Goal: Task Accomplishment & Management: Manage account settings

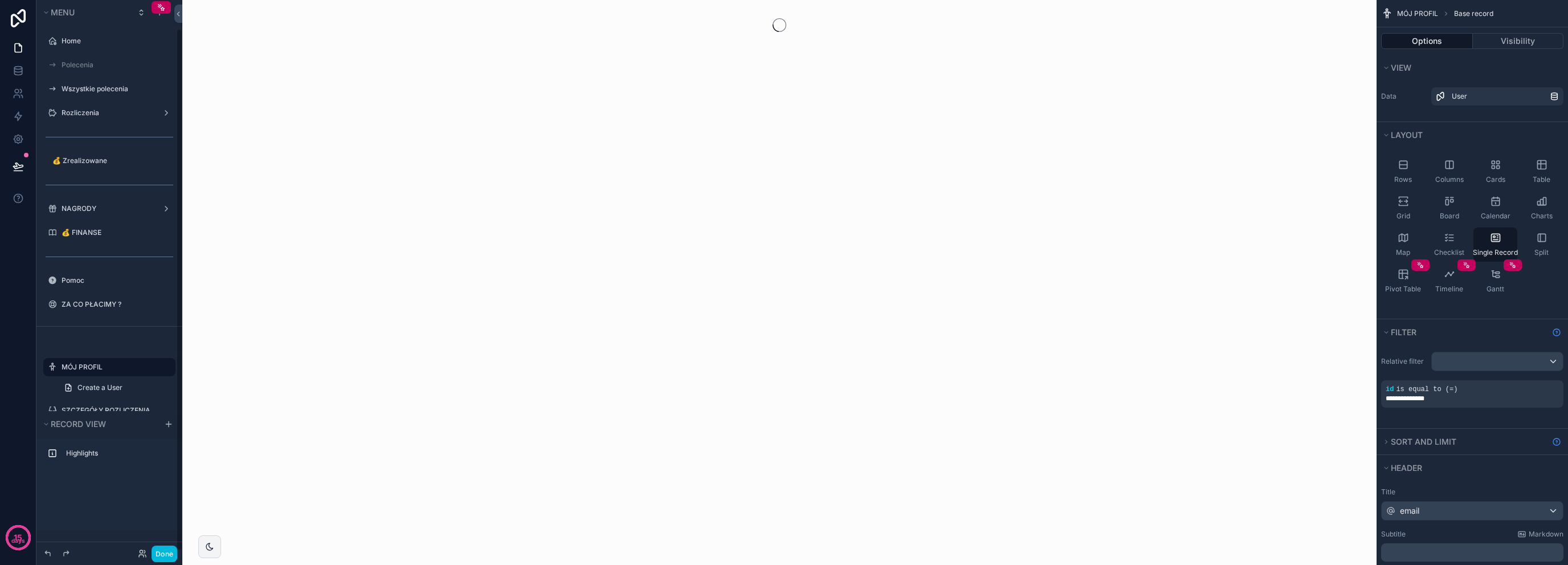
scroll to position [30, 0]
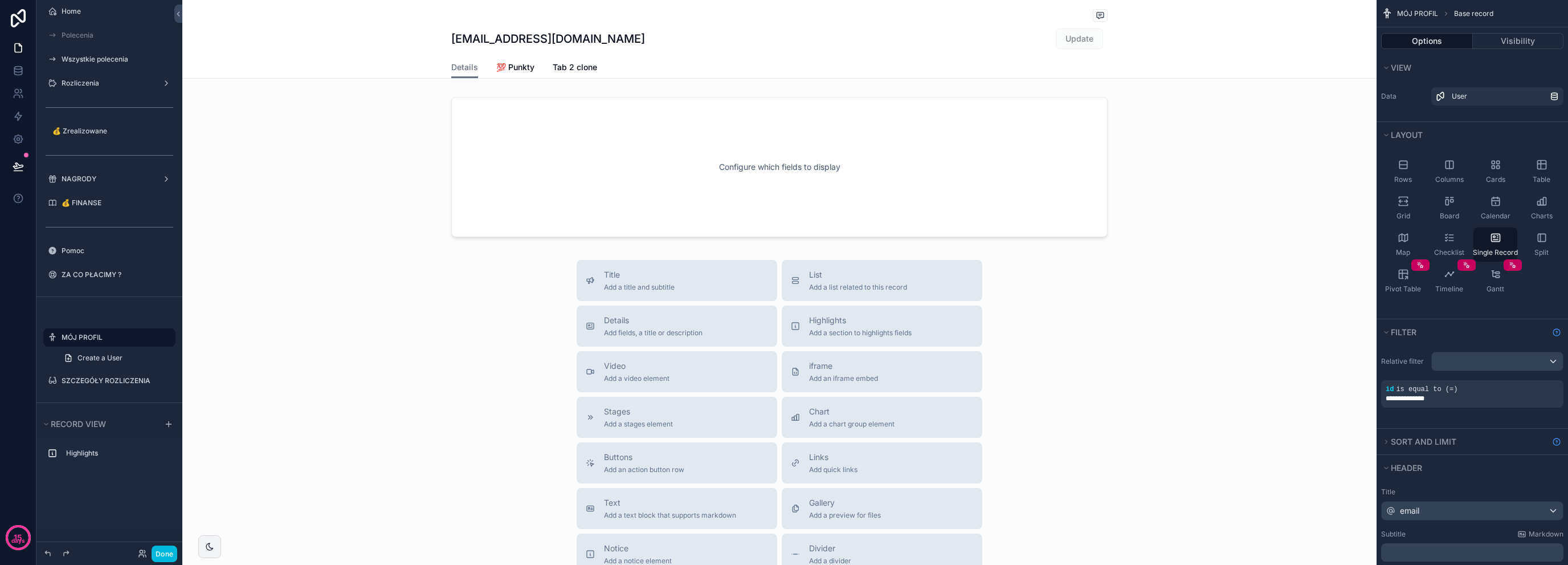
drag, startPoint x: 355, startPoint y: 144, endPoint x: 361, endPoint y: 141, distance: 6.7
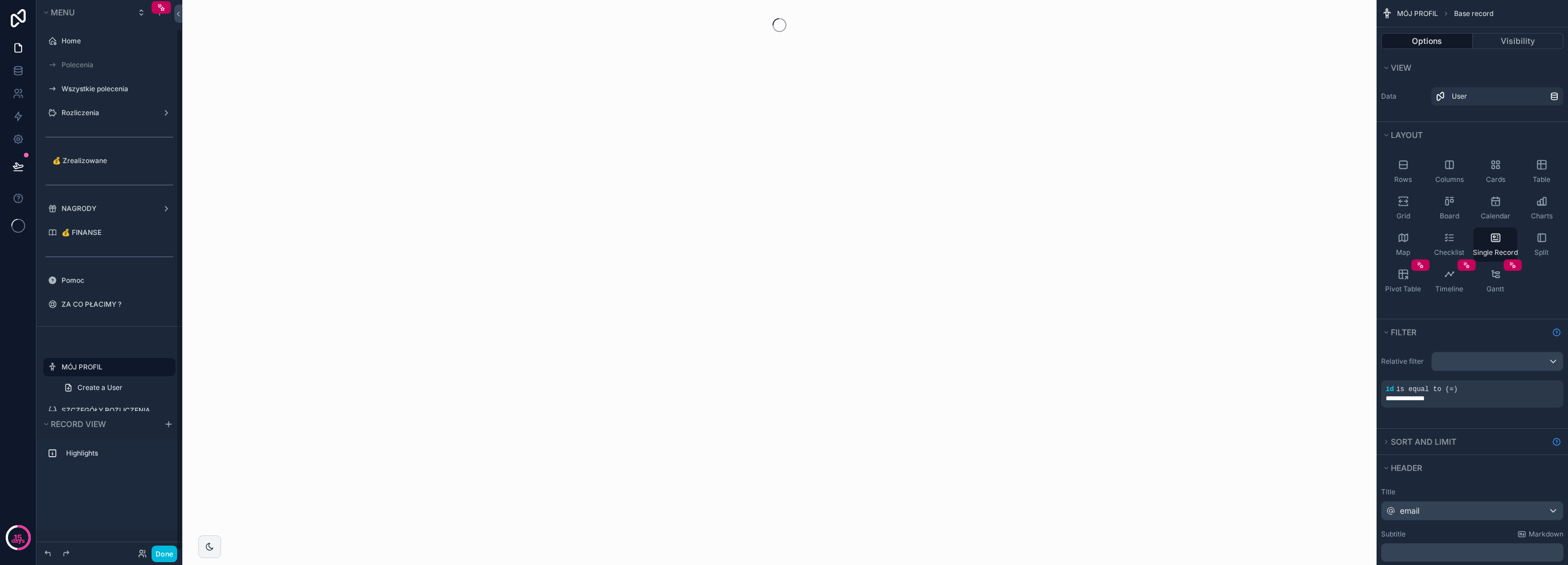
scroll to position [30, 0]
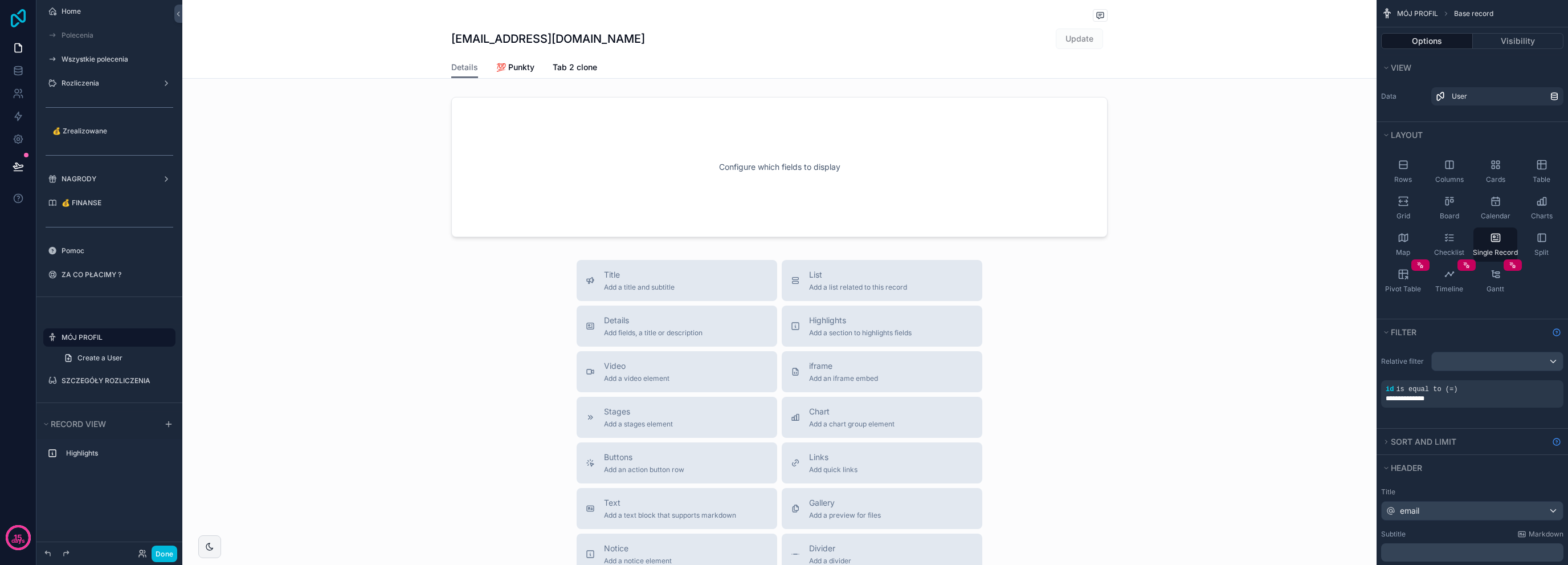
click at [18, 26] on icon at bounding box center [18, 18] width 23 height 18
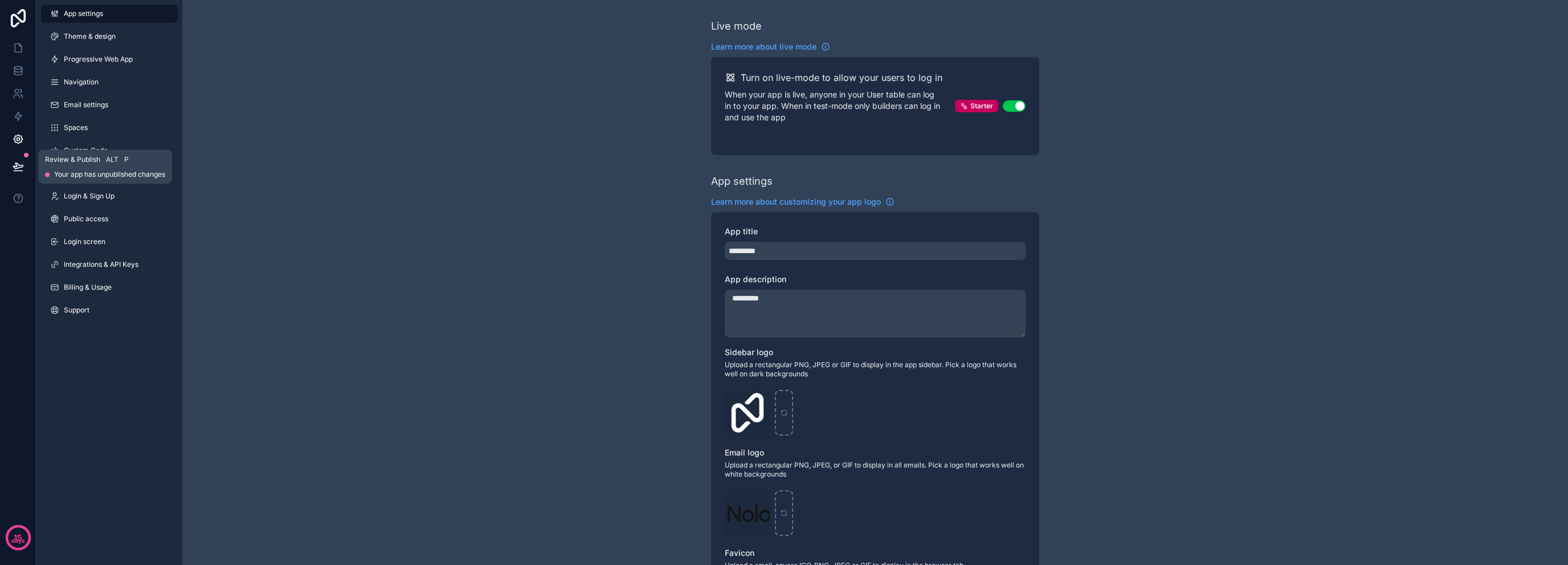
click at [13, 161] on icon at bounding box center [18, 166] width 12 height 12
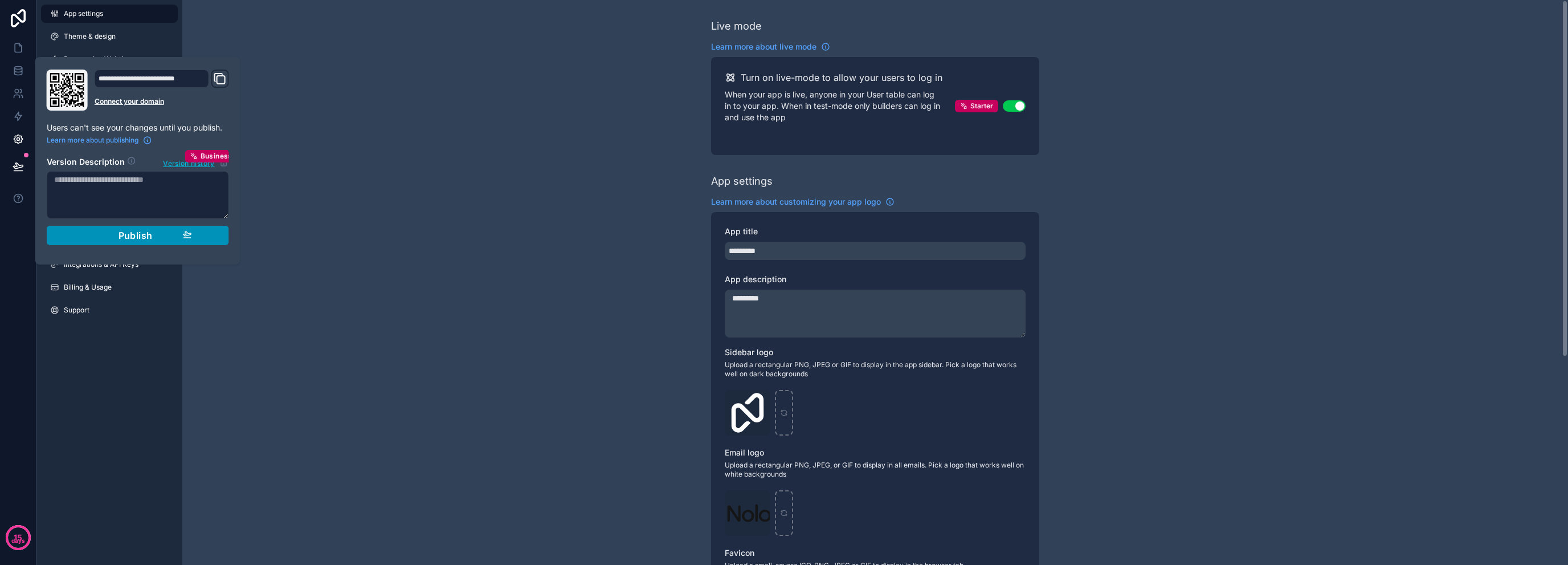
click at [159, 238] on div "Publish" at bounding box center [138, 235] width 108 height 12
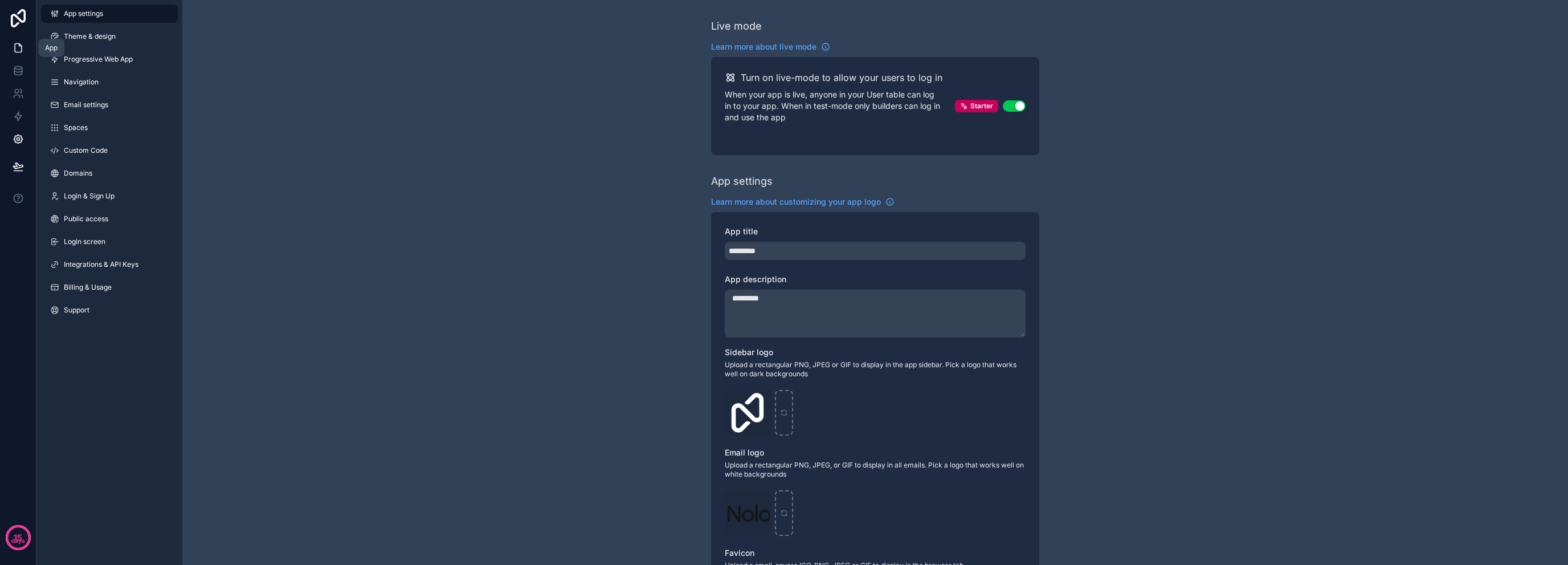
click at [16, 52] on icon at bounding box center [18, 48] width 7 height 9
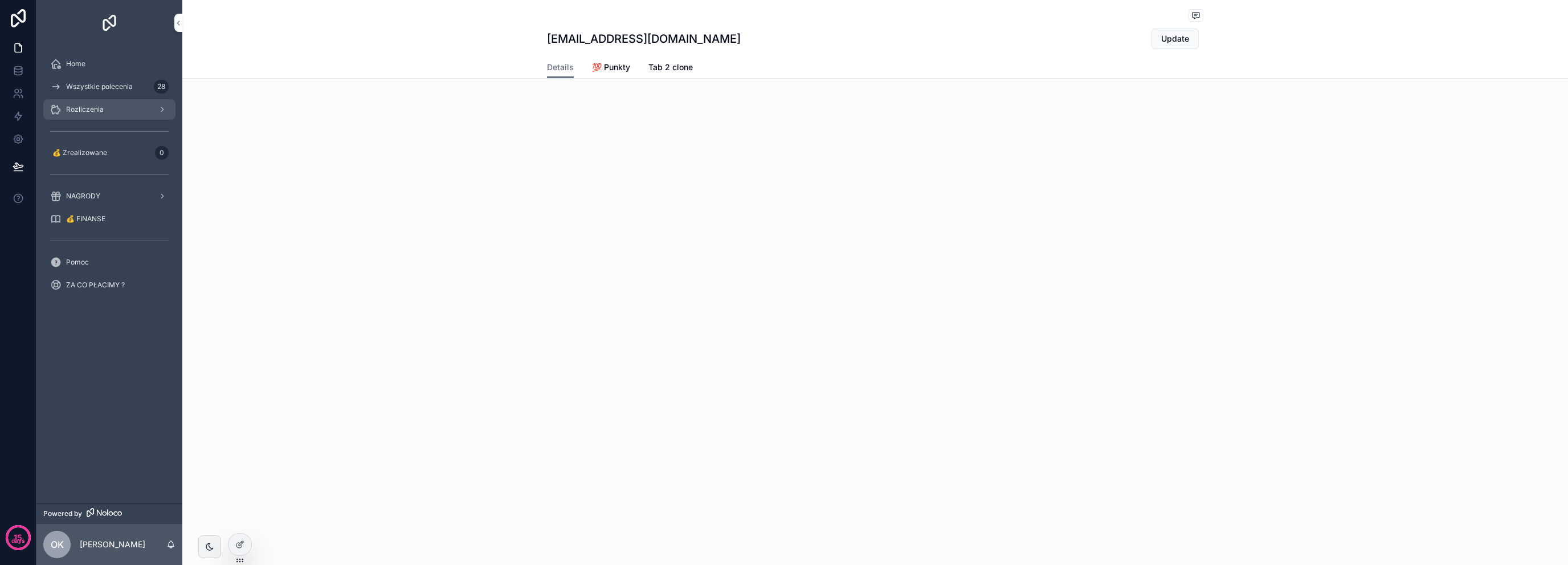
click at [88, 113] on span "Rozliczenia" at bounding box center [85, 109] width 38 height 9
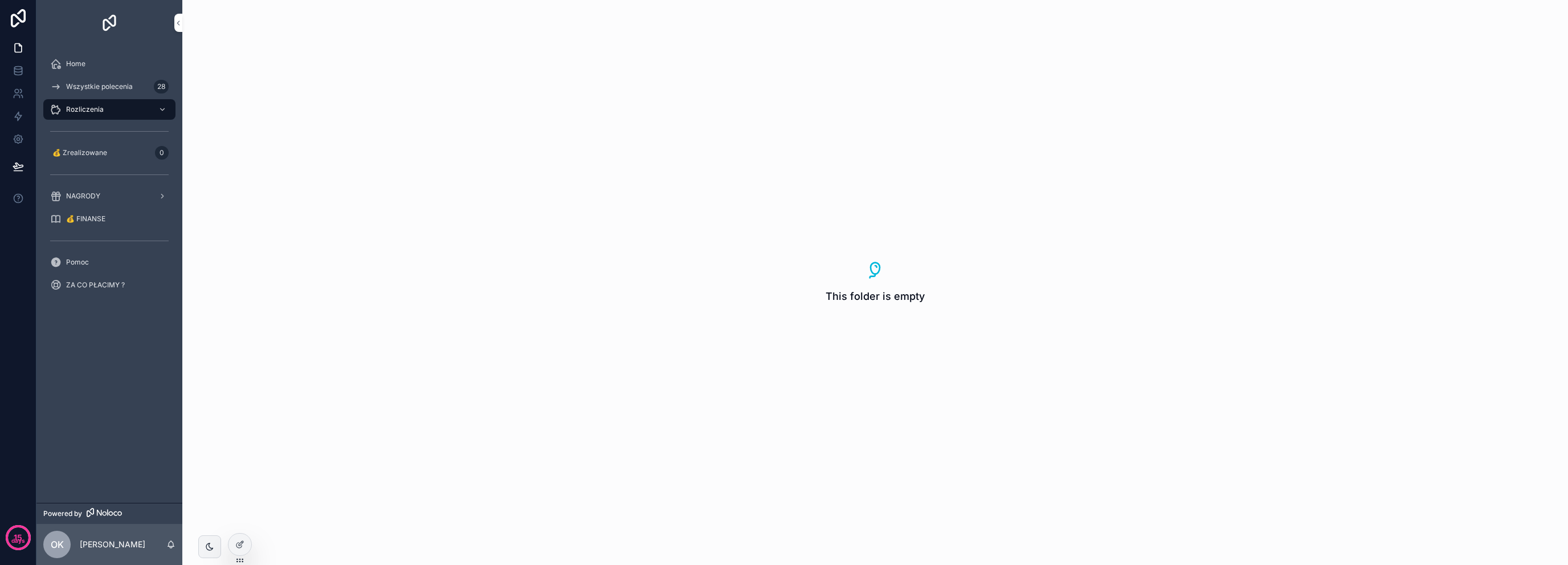
drag, startPoint x: 205, startPoint y: 99, endPoint x: 221, endPoint y: 97, distance: 16.1
